Goal: Navigation & Orientation: Find specific page/section

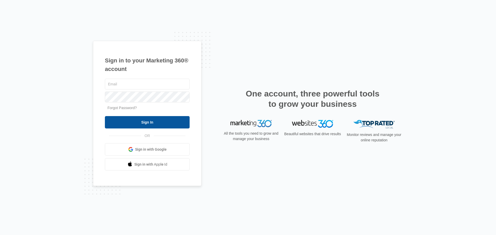
type input "[PERSON_NAME][EMAIL_ADDRESS][DOMAIN_NAME]"
click at [159, 121] on input "Sign In" at bounding box center [147, 122] width 85 height 12
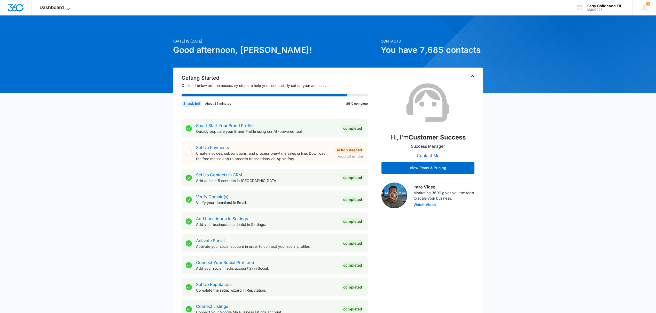
click at [54, 10] on span "Dashboard" at bounding box center [52, 7] width 24 height 5
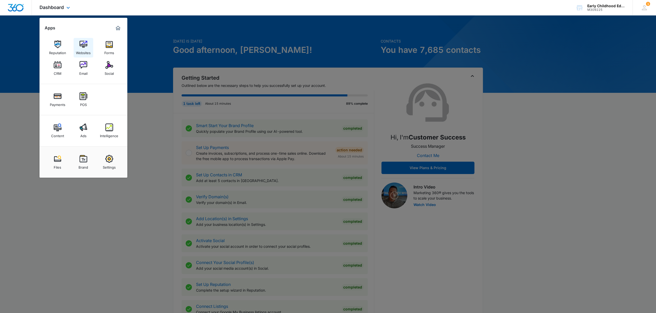
click at [78, 48] on link "Websites" at bounding box center [84, 48] width 20 height 20
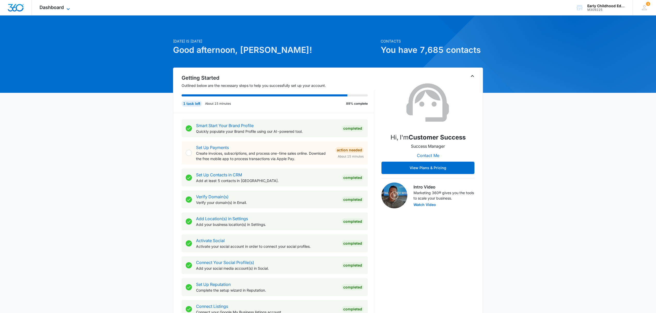
click at [59, 9] on span "Dashboard" at bounding box center [52, 7] width 24 height 5
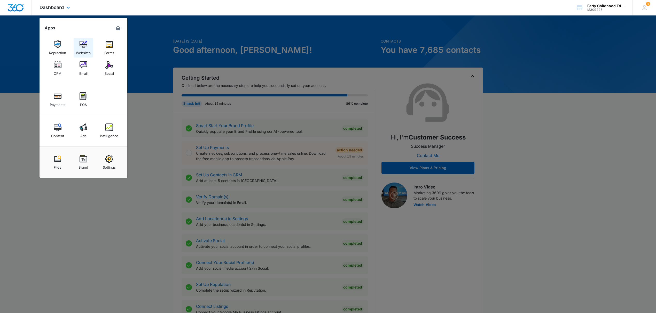
click at [83, 48] on img at bounding box center [84, 45] width 8 height 8
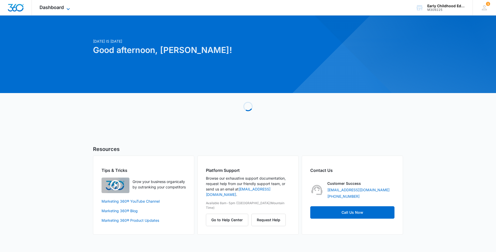
click at [61, 8] on span "Dashboard" at bounding box center [52, 7] width 24 height 5
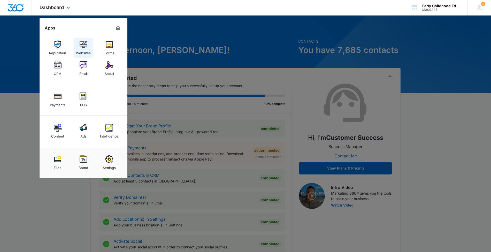
click at [85, 49] on div "Websites" at bounding box center [83, 51] width 15 height 7
